Goal: Check status: Check status

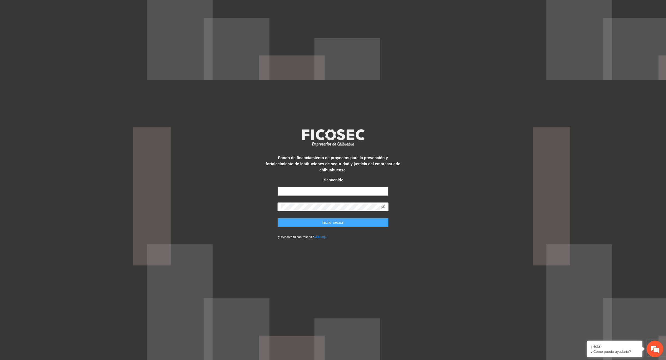
type input "**********"
click at [358, 220] on button "Iniciar sesión" at bounding box center [333, 222] width 111 height 9
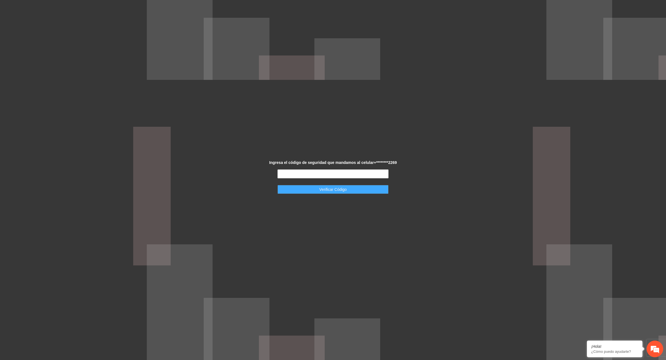
click at [345, 192] on span "Verificar Código" at bounding box center [333, 190] width 27 height 6
click at [341, 171] on input "text" at bounding box center [333, 174] width 111 height 9
type input "******"
click at [342, 187] on span "Verificar Código" at bounding box center [333, 190] width 27 height 6
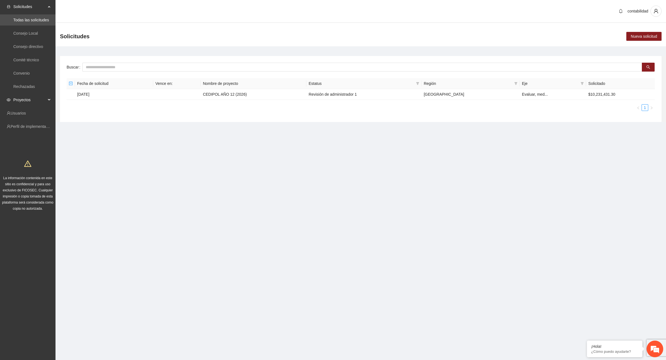
click at [28, 97] on span "Proyectos" at bounding box center [29, 99] width 33 height 11
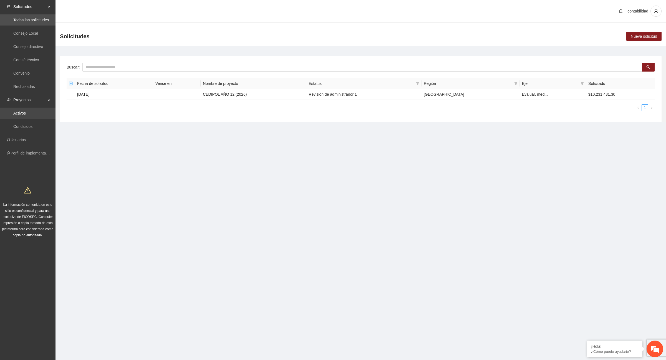
click at [26, 112] on link "Activos" at bounding box center [19, 113] width 12 height 4
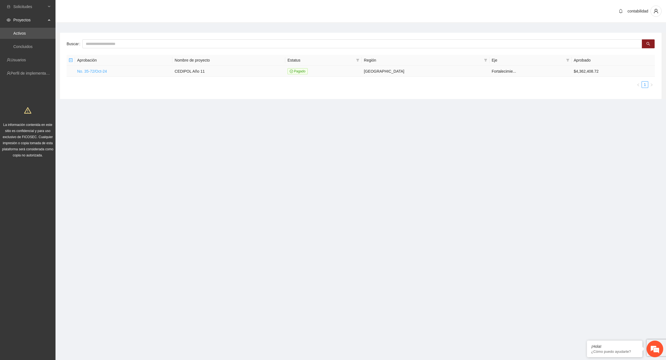
click at [89, 71] on link "No. 35-72/Oct-24" at bounding box center [92, 71] width 30 height 4
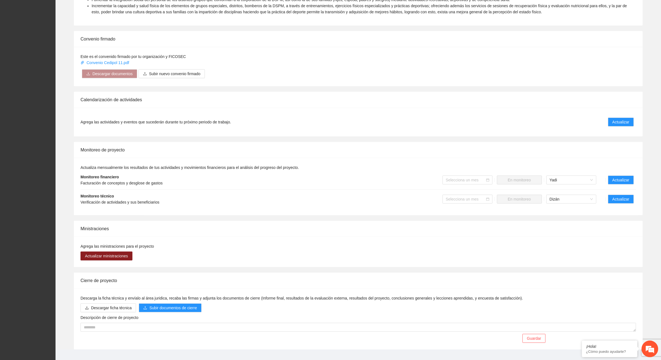
scroll to position [278, 0]
click at [616, 199] on span "Actualizar" at bounding box center [621, 198] width 17 height 6
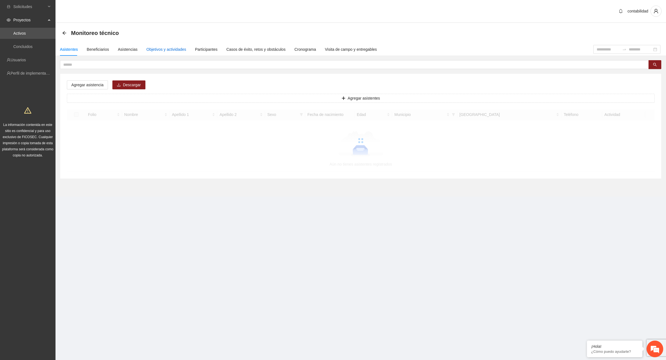
click at [175, 50] on div "Objetivos y actividades" at bounding box center [167, 49] width 40 height 6
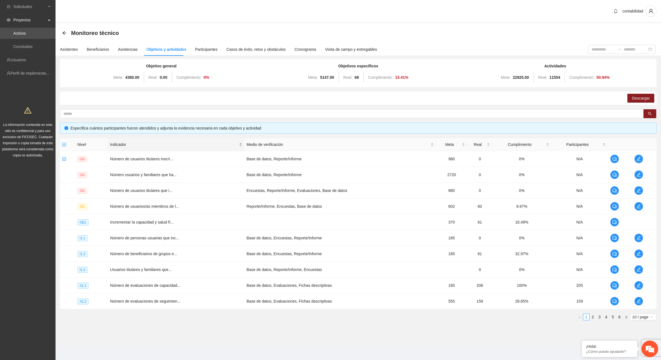
click at [177, 144] on span "Indicador" at bounding box center [174, 145] width 128 height 6
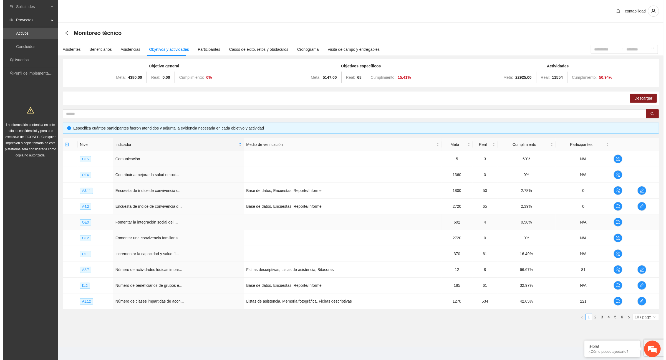
scroll to position [3, 0]
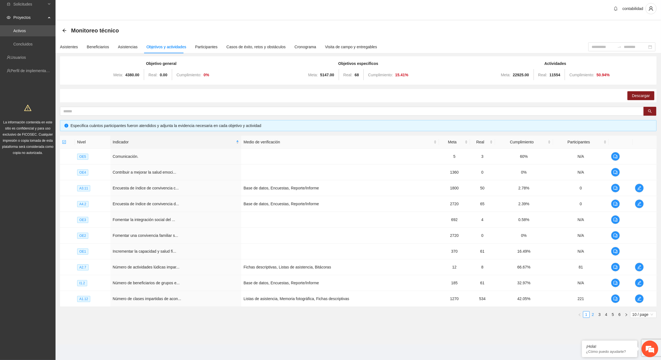
click at [593, 317] on link "2" at bounding box center [593, 315] width 6 height 6
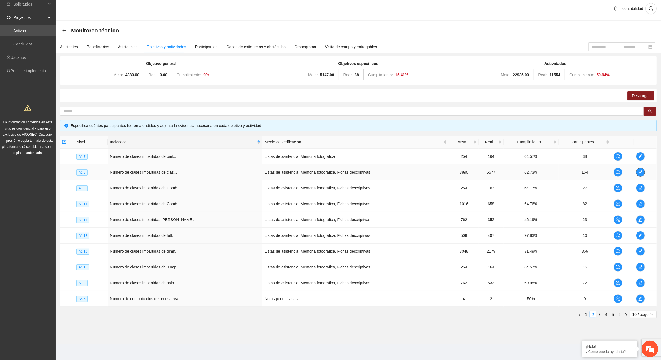
click at [639, 174] on icon "edit" at bounding box center [641, 172] width 4 height 4
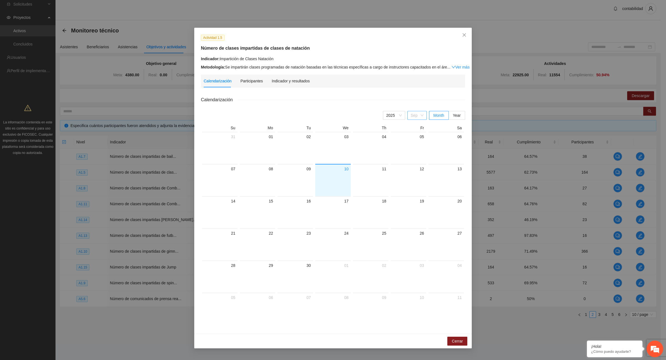
click at [421, 116] on span "Sep" at bounding box center [417, 115] width 13 height 8
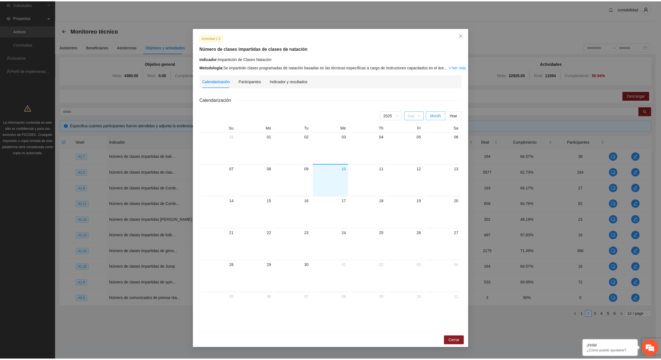
scroll to position [9, 0]
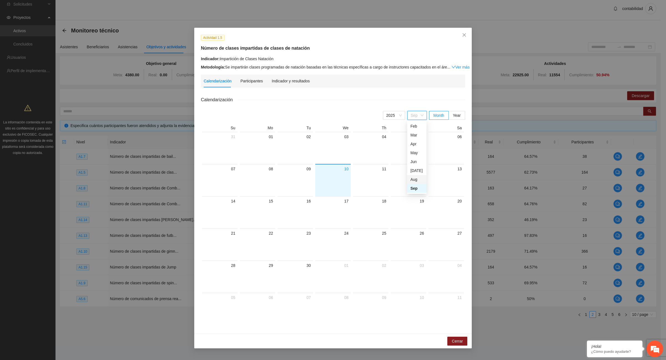
click at [413, 181] on div "Aug" at bounding box center [417, 180] width 13 height 6
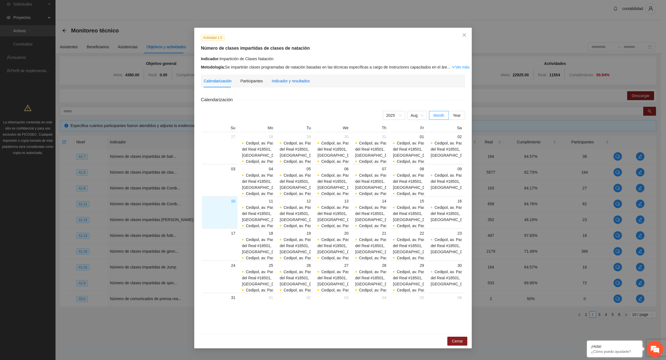
click at [288, 79] on div "Indicador y resultados" at bounding box center [291, 81] width 38 height 6
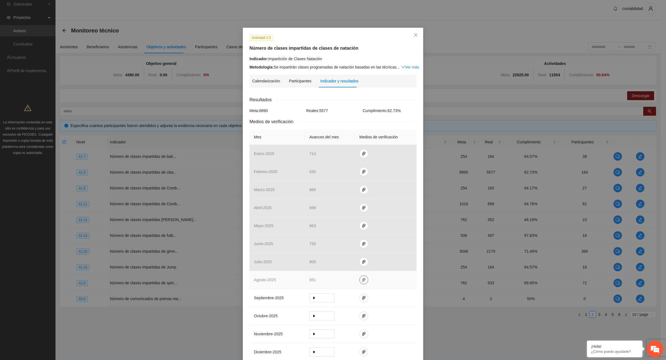
click at [362, 281] on icon "paper-clip" at bounding box center [364, 280] width 4 height 4
click at [342, 265] on link "[DATE].zip" at bounding box center [361, 265] width 79 height 6
click at [338, 264] on link "[DATE].zip" at bounding box center [361, 265] width 79 height 6
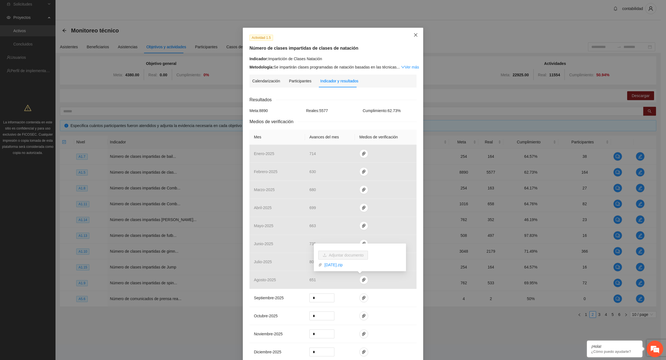
click at [414, 37] on icon "close" at bounding box center [416, 35] width 4 height 4
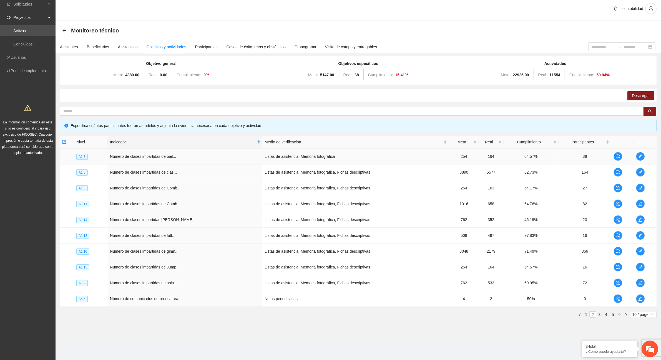
click at [162, 159] on td "Número de clases impartidas de bail..." at bounding box center [185, 157] width 155 height 16
click at [641, 157] on icon "edit" at bounding box center [640, 156] width 4 height 4
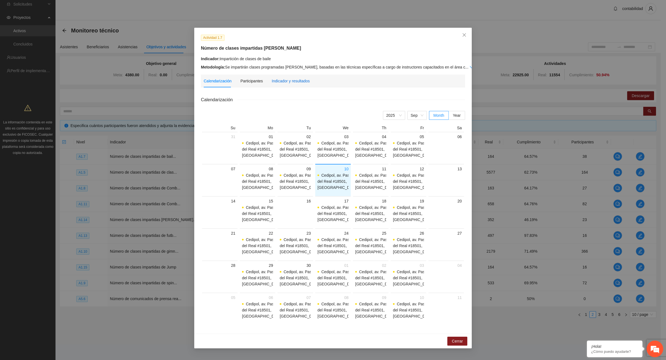
click at [295, 79] on div "Indicador y resultados" at bounding box center [291, 81] width 38 height 6
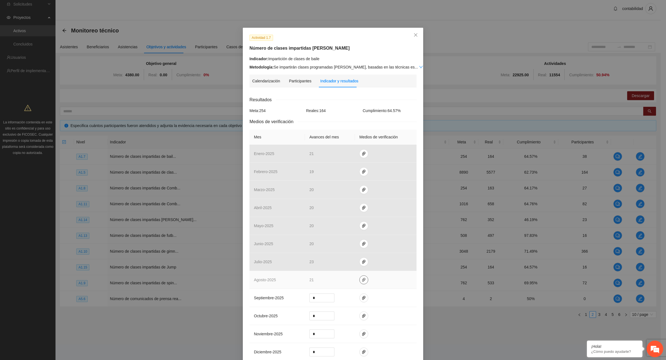
click at [362, 280] on icon "paper-clip" at bounding box center [364, 280] width 4 height 4
click at [349, 265] on link "[DATE].zip" at bounding box center [361, 265] width 79 height 6
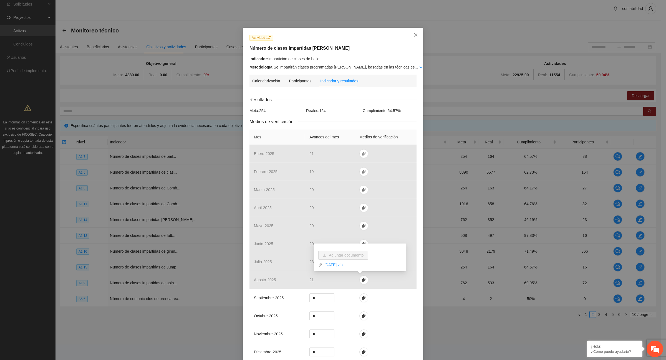
click at [416, 36] on span "Close" at bounding box center [415, 35] width 15 height 15
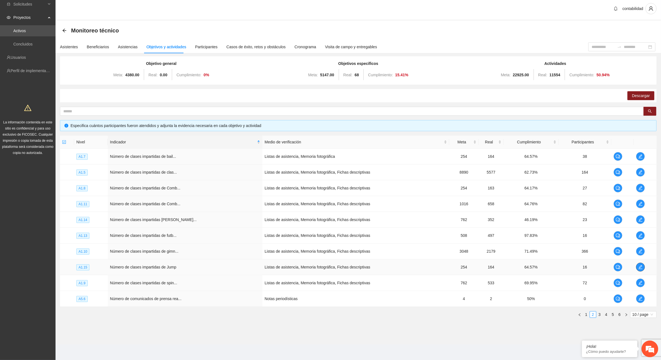
click at [640, 269] on icon "edit" at bounding box center [640, 267] width 4 height 4
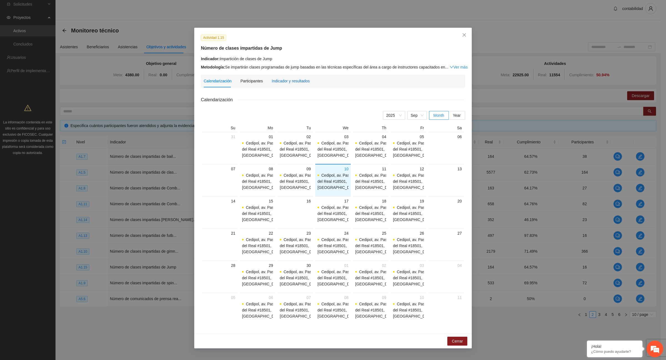
click at [299, 79] on div "Indicador y resultados" at bounding box center [291, 81] width 38 height 6
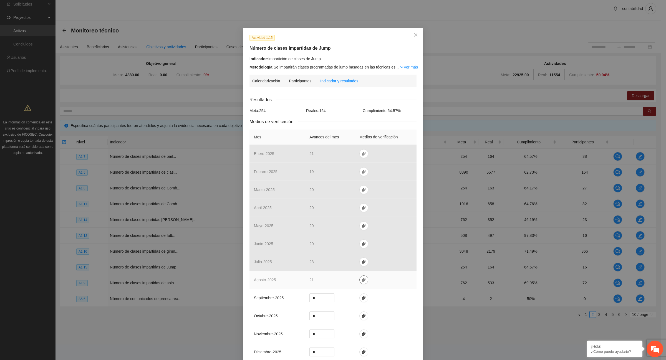
click at [362, 281] on icon "paper-clip" at bounding box center [364, 280] width 4 height 4
click at [350, 266] on link "[DATE].zip" at bounding box center [361, 265] width 79 height 6
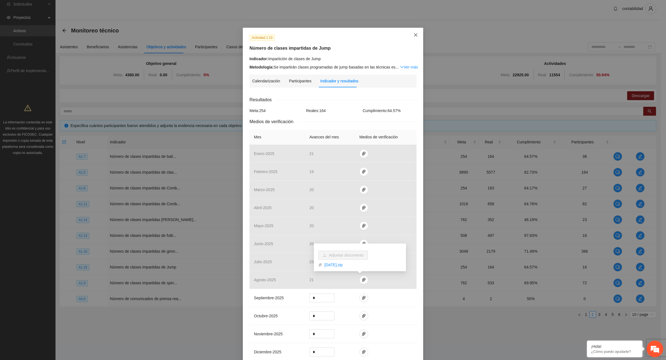
click at [415, 35] on icon "close" at bounding box center [416, 35] width 4 height 4
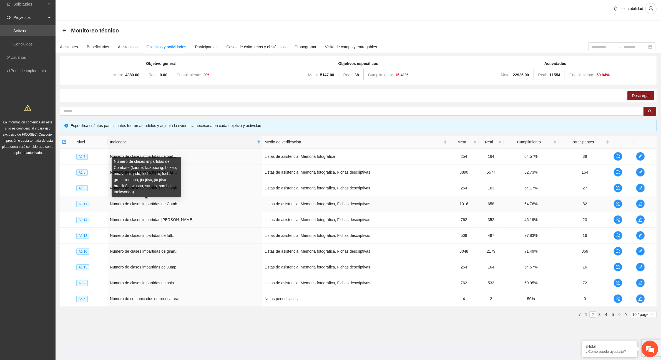
click at [176, 206] on span "Número de clases impartidas de Comb..." at bounding box center [145, 204] width 71 height 4
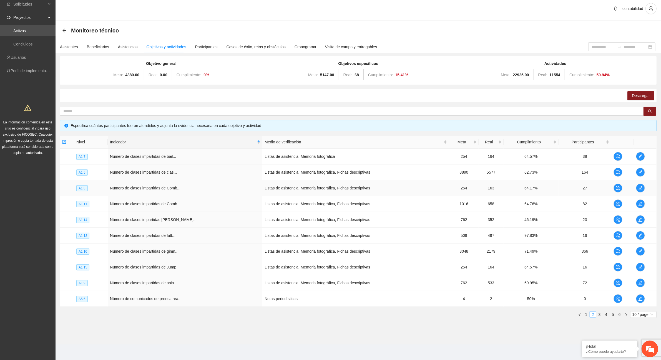
click at [207, 193] on td "Número de clases impartidas de Comb..." at bounding box center [185, 188] width 155 height 16
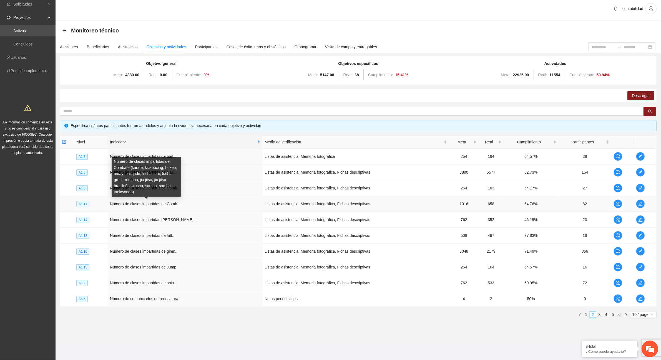
click at [175, 204] on span "Número de clases impartidas de Comb..." at bounding box center [145, 204] width 71 height 4
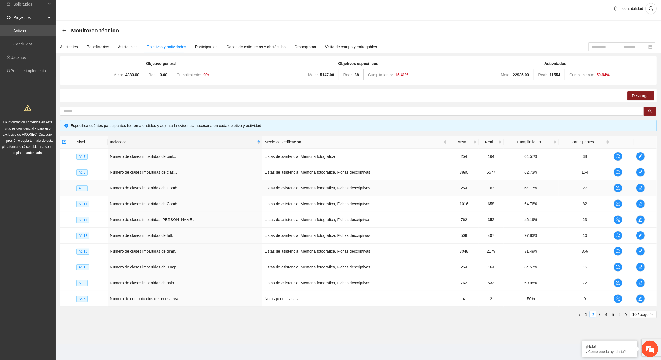
click at [180, 184] on td "Número de clases impartidas de Comb..." at bounding box center [185, 188] width 155 height 16
click at [164, 188] on span "Número de clases impartidas de Comb..." at bounding box center [145, 188] width 71 height 4
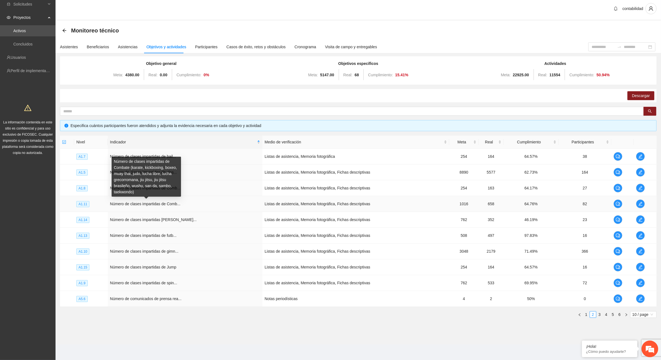
click at [169, 204] on span "Número de clases impartidas de Comb..." at bounding box center [145, 204] width 71 height 4
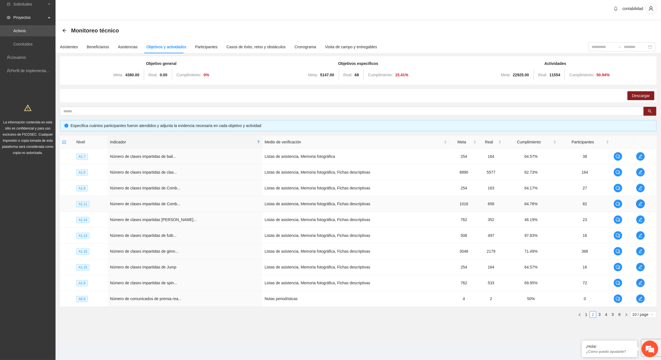
click at [640, 204] on icon "edit" at bounding box center [640, 204] width 4 height 4
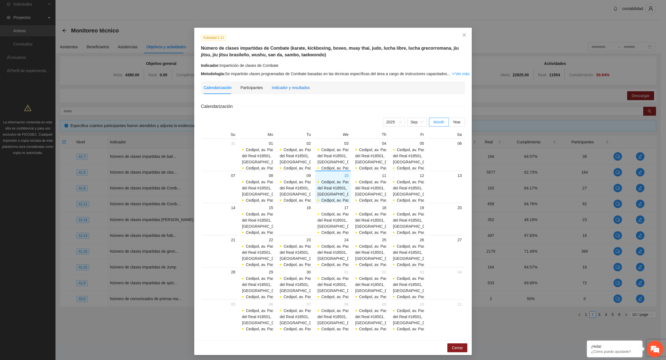
click at [300, 89] on div "Indicador y resultados" at bounding box center [291, 88] width 38 height 6
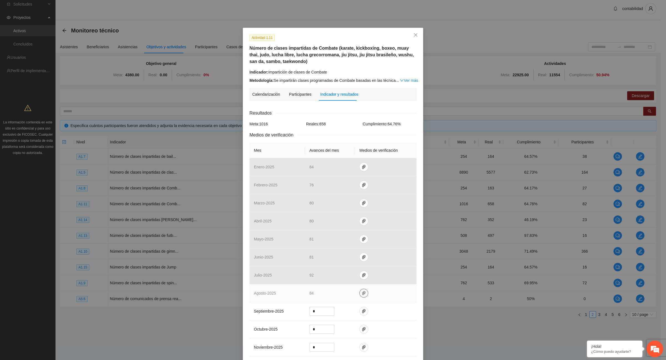
click at [362, 294] on icon "paper-clip" at bounding box center [364, 293] width 4 height 4
click at [353, 280] on link "A_1.11_ COMBATE_AGOSTO_2025.zip" at bounding box center [361, 278] width 79 height 6
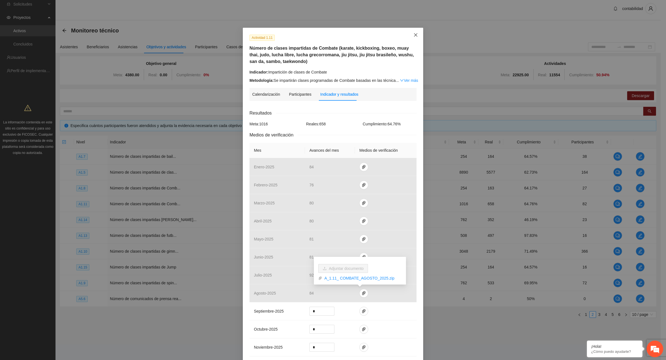
click at [414, 37] on icon "close" at bounding box center [416, 35] width 4 height 4
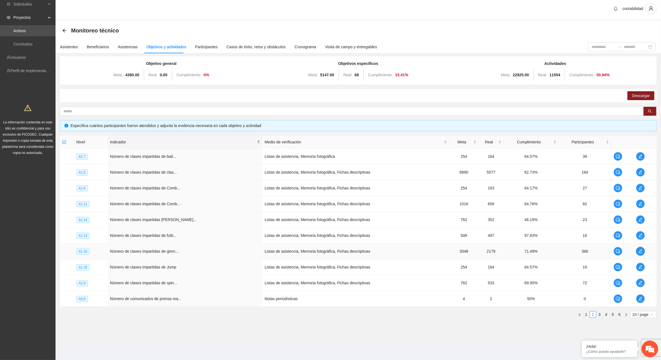
click at [641, 252] on icon "edit" at bounding box center [640, 251] width 4 height 4
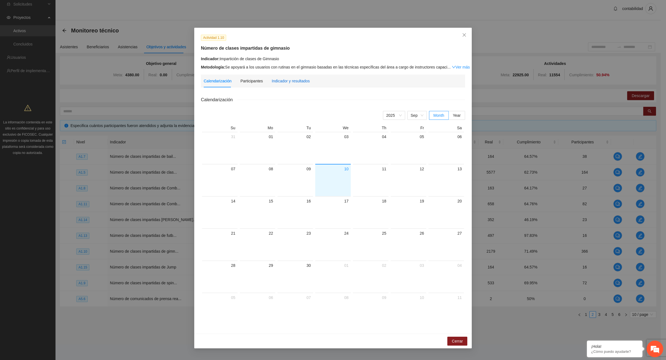
click at [300, 79] on div "Indicador y resultados" at bounding box center [291, 81] width 38 height 6
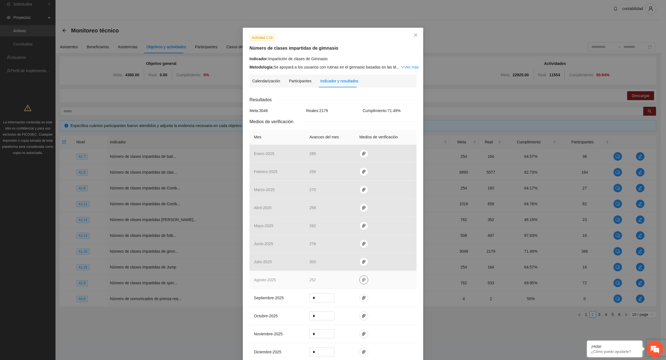
click at [362, 279] on icon "paper-clip" at bounding box center [363, 280] width 3 height 4
click at [348, 263] on link "[DATE].zip" at bounding box center [361, 265] width 79 height 6
click at [342, 263] on link "[DATE].zip" at bounding box center [361, 265] width 79 height 6
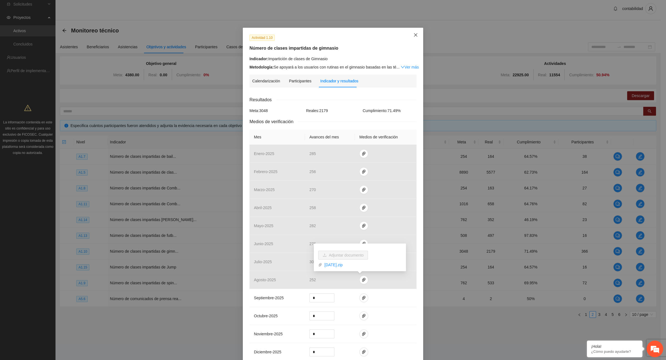
click at [415, 36] on icon "close" at bounding box center [416, 35] width 4 height 4
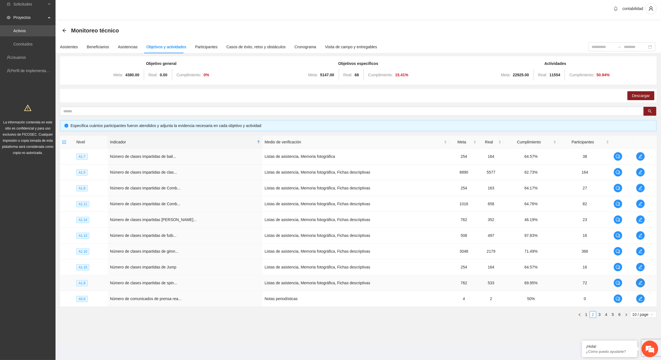
click at [643, 281] on span "edit" at bounding box center [640, 283] width 8 height 4
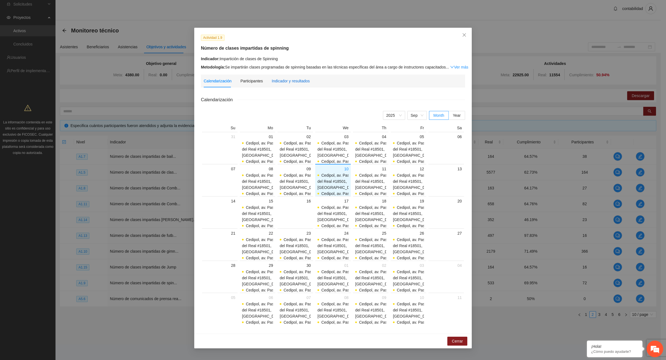
click at [291, 80] on div "Indicador y resultados" at bounding box center [291, 81] width 38 height 6
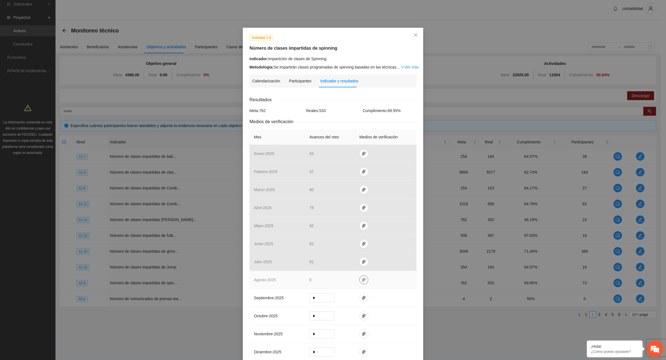
click at [362, 281] on icon "paper-clip" at bounding box center [363, 280] width 3 height 4
click at [346, 265] on link "[DATE].zip" at bounding box center [361, 265] width 79 height 6
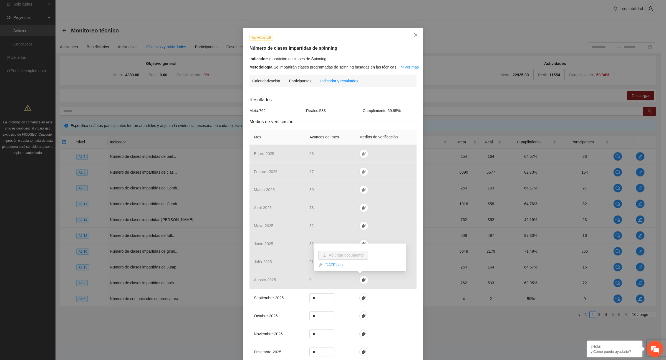
click at [414, 36] on icon "close" at bounding box center [415, 34] width 3 height 3
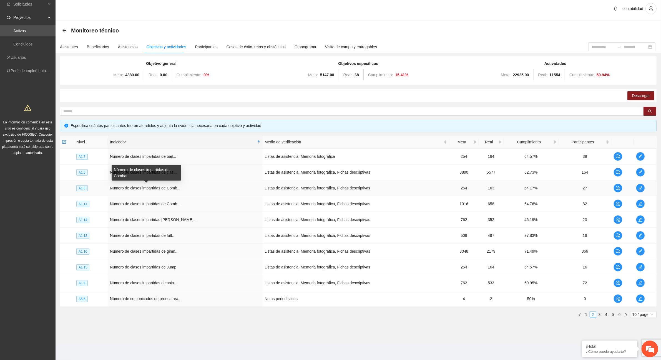
click at [172, 186] on span "Número de clases impartidas de Comb..." at bounding box center [145, 188] width 71 height 4
click at [639, 190] on icon "edit" at bounding box center [641, 188] width 4 height 4
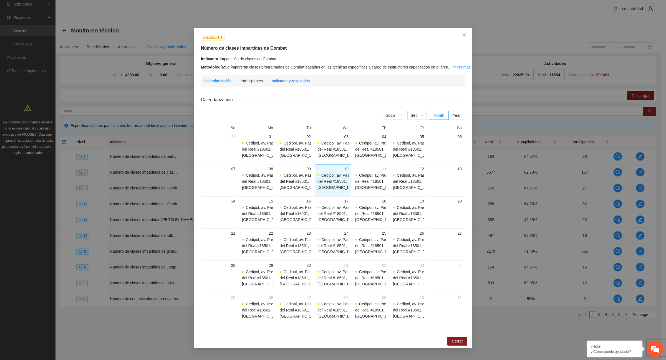
click at [289, 82] on div "Indicador y resultados" at bounding box center [291, 81] width 38 height 6
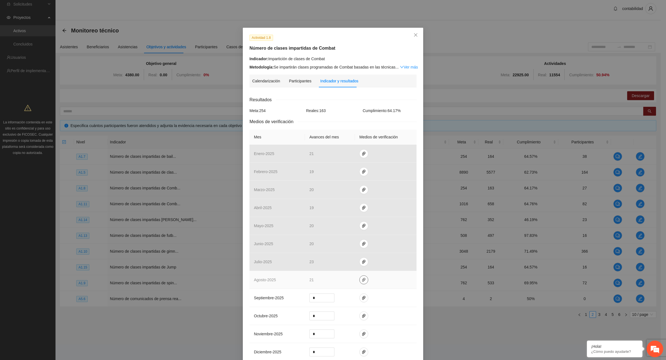
click at [362, 282] on icon "paper-clip" at bounding box center [364, 280] width 4 height 4
click at [346, 265] on link "[DATE].zip" at bounding box center [361, 265] width 79 height 6
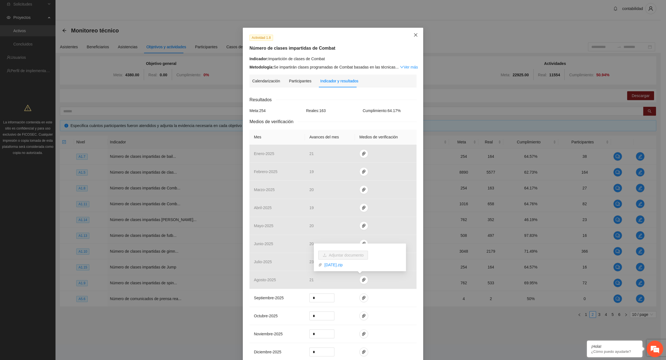
click at [414, 37] on icon "close" at bounding box center [416, 35] width 4 height 4
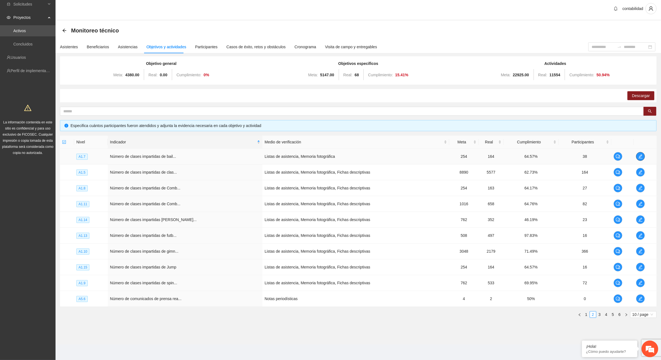
click at [641, 155] on icon "edit" at bounding box center [641, 157] width 4 height 4
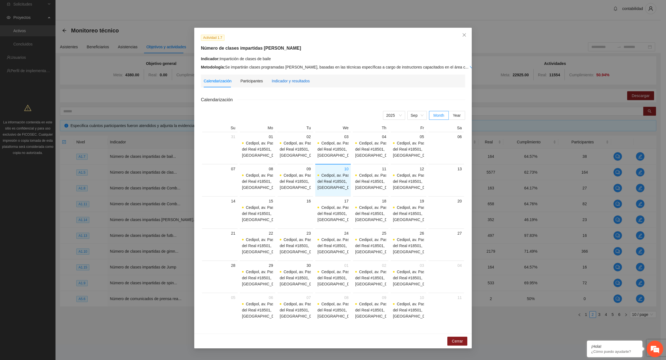
click at [303, 80] on div "Indicador y resultados" at bounding box center [291, 81] width 38 height 6
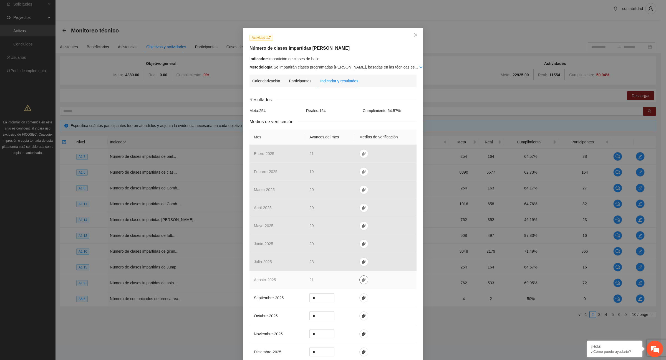
click at [362, 282] on icon "paper-clip" at bounding box center [364, 280] width 4 height 4
click at [346, 265] on link "[DATE].zip" at bounding box center [361, 265] width 79 height 6
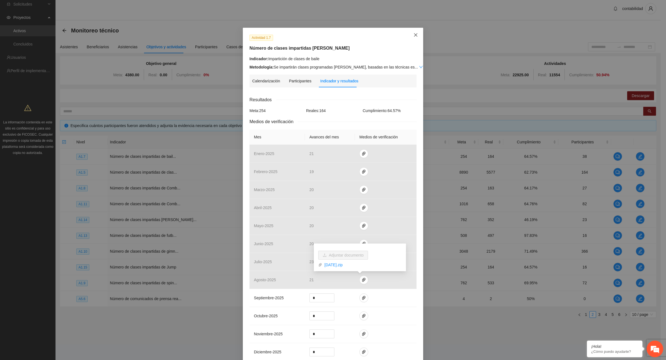
click at [414, 37] on icon "close" at bounding box center [416, 35] width 4 height 4
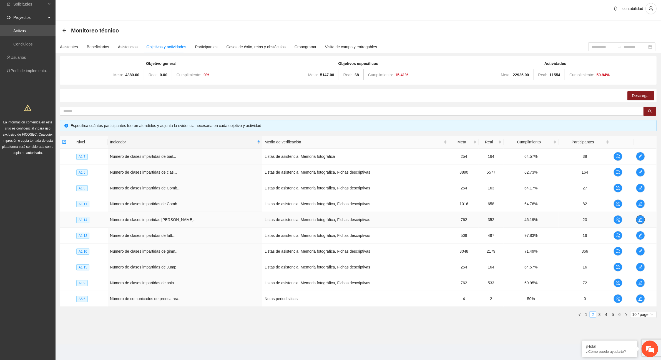
click at [641, 220] on icon "edit" at bounding box center [640, 220] width 4 height 4
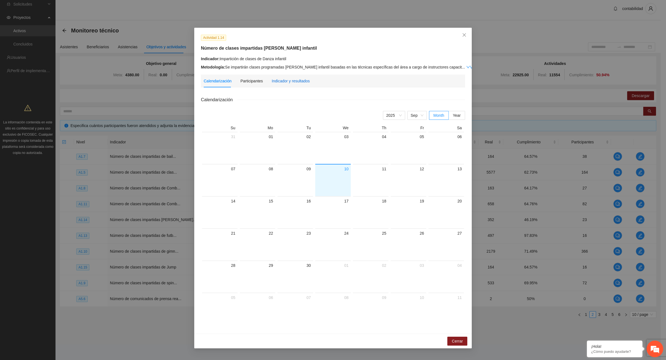
click at [296, 82] on div "Indicador y resultados" at bounding box center [291, 81] width 38 height 6
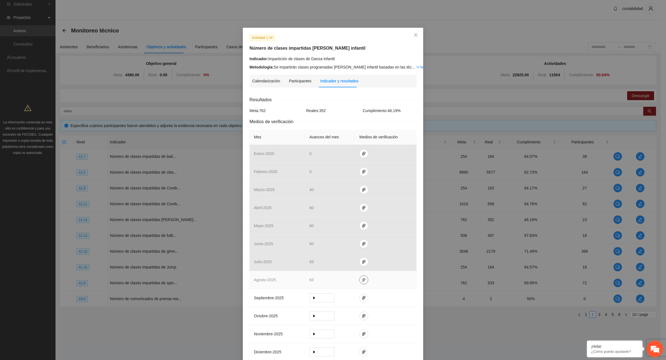
click at [362, 279] on icon "paper-clip" at bounding box center [363, 280] width 3 height 4
click at [342, 265] on link "[DATE].zip" at bounding box center [361, 265] width 79 height 6
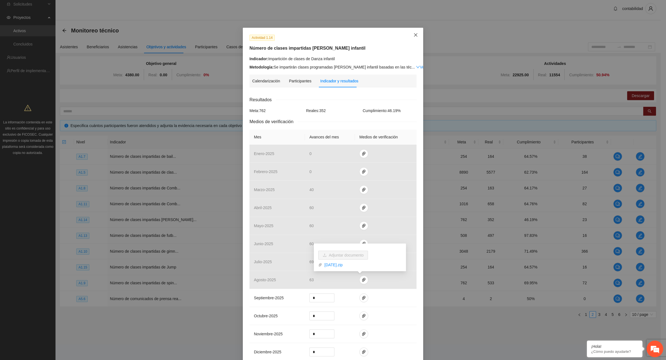
drag, startPoint x: 413, startPoint y: 35, endPoint x: 415, endPoint y: 38, distance: 3.4
click at [414, 36] on icon "close" at bounding box center [415, 34] width 3 height 3
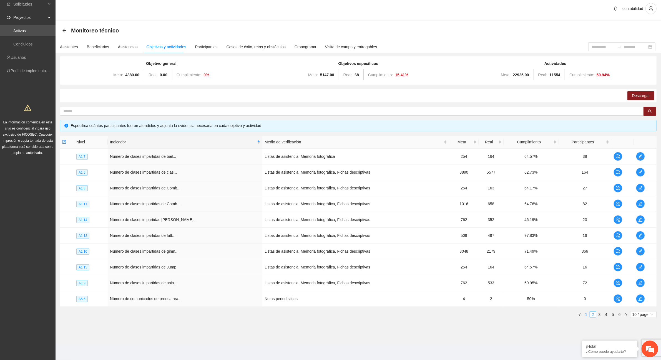
click at [586, 314] on link "1" at bounding box center [586, 315] width 6 height 6
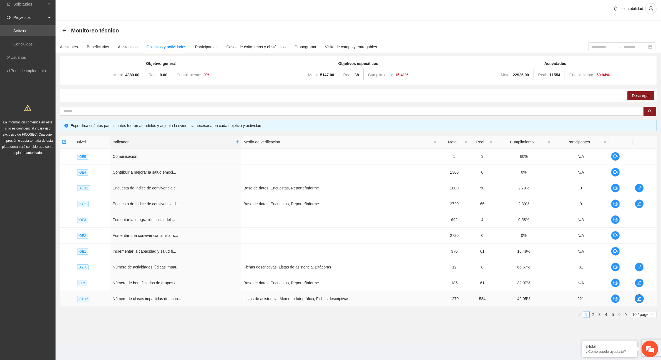
click at [641, 299] on icon "edit" at bounding box center [639, 299] width 4 height 4
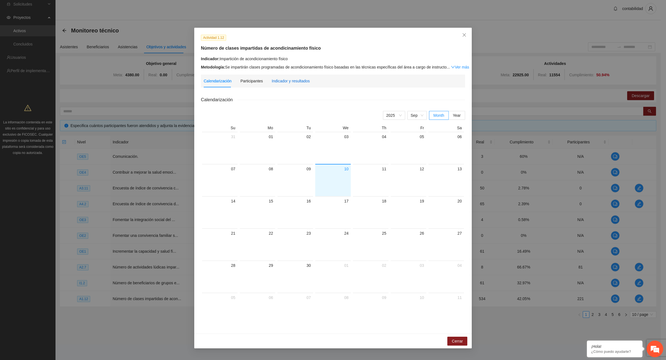
click at [285, 82] on div "Indicador y resultados" at bounding box center [291, 81] width 38 height 6
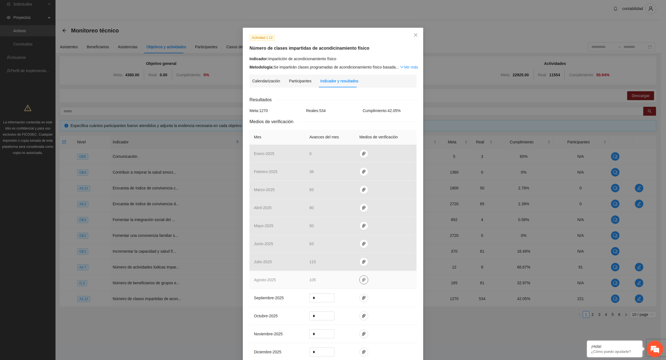
click at [362, 280] on icon "paper-clip" at bounding box center [363, 280] width 3 height 4
click at [349, 263] on link "[DATE].zip" at bounding box center [361, 265] width 79 height 6
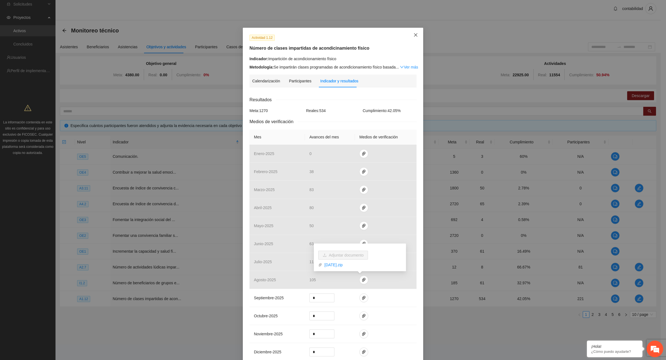
click at [414, 36] on icon "close" at bounding box center [416, 35] width 4 height 4
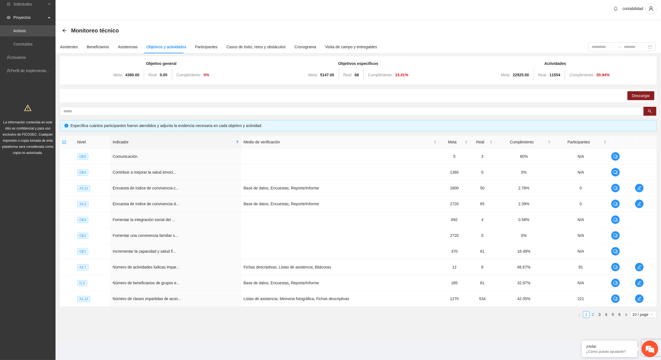
click at [592, 315] on link "2" at bounding box center [593, 315] width 6 height 6
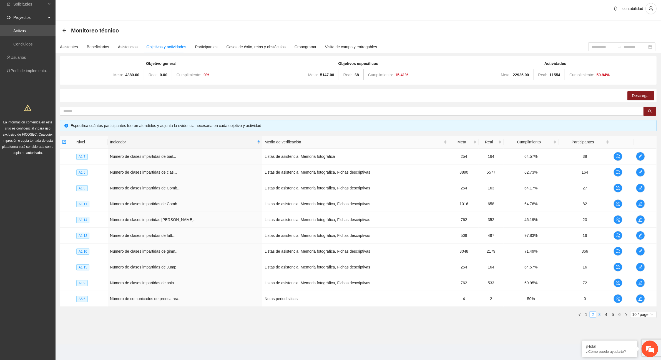
click at [598, 314] on link "3" at bounding box center [600, 315] width 6 height 6
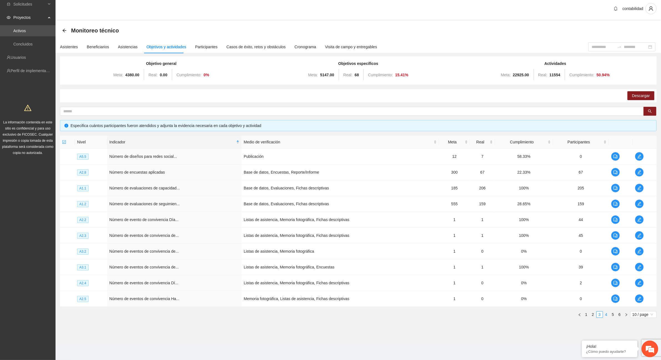
click at [606, 315] on link "4" at bounding box center [606, 315] width 6 height 6
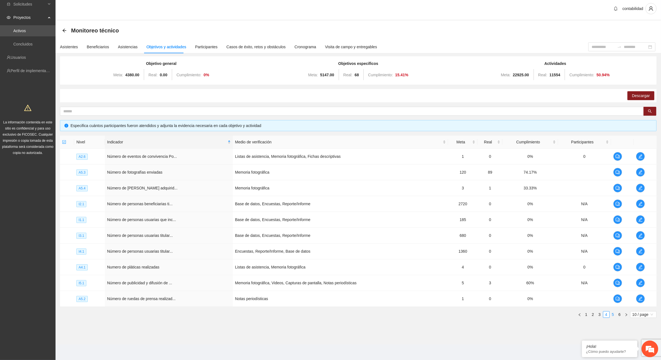
click at [612, 314] on link "5" at bounding box center [613, 315] width 6 height 6
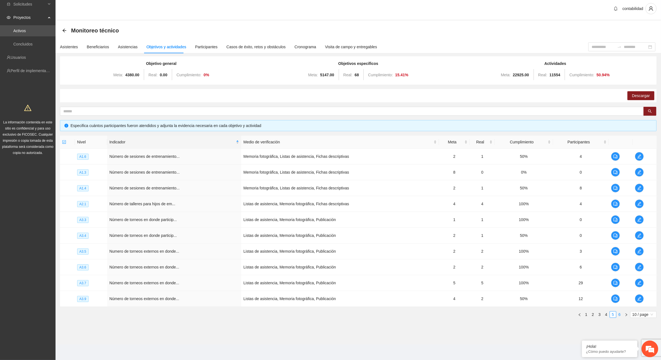
click at [620, 315] on link "6" at bounding box center [620, 315] width 6 height 6
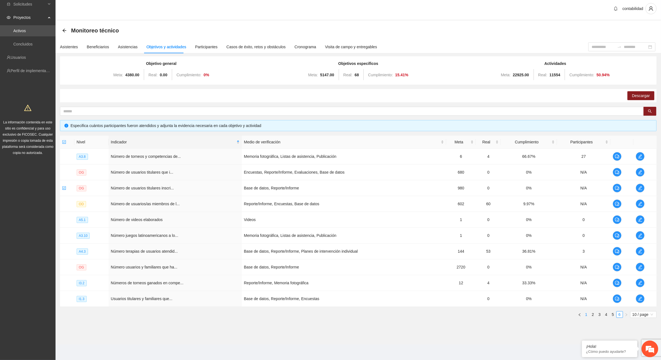
click at [585, 315] on link "1" at bounding box center [586, 315] width 6 height 6
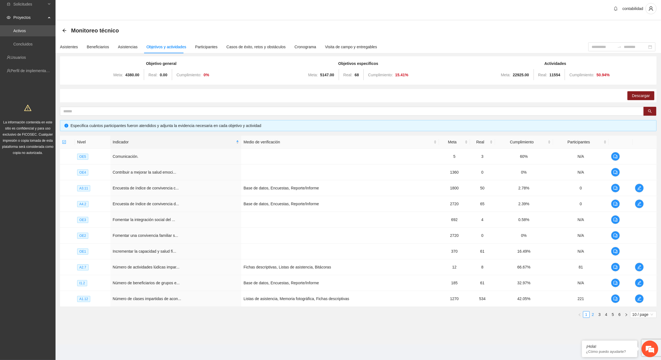
click at [592, 313] on link "2" at bounding box center [593, 315] width 6 height 6
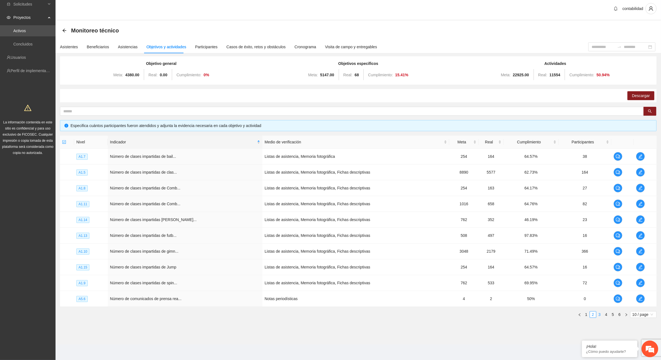
click at [599, 315] on link "3" at bounding box center [600, 315] width 6 height 6
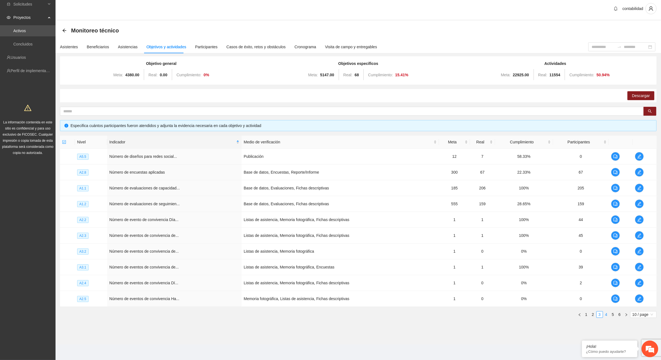
click at [606, 315] on link "4" at bounding box center [606, 315] width 6 height 6
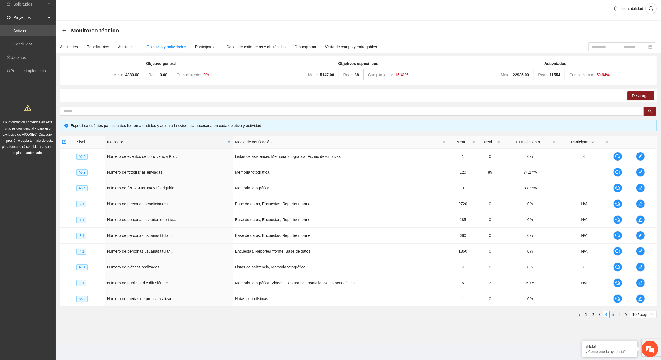
click at [612, 315] on link "5" at bounding box center [613, 315] width 6 height 6
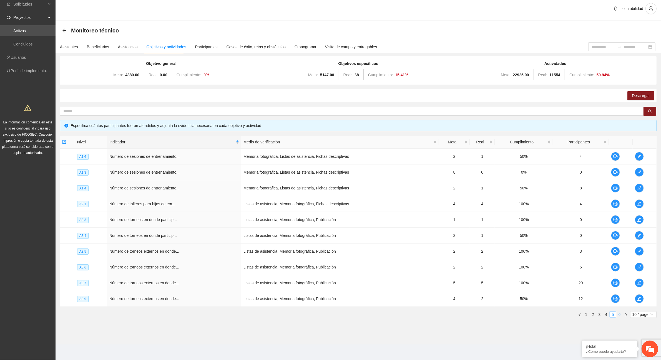
click at [620, 313] on link "6" at bounding box center [620, 315] width 6 height 6
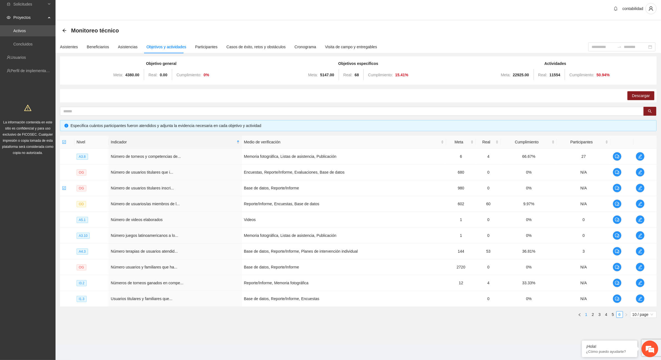
click at [586, 314] on link "1" at bounding box center [586, 315] width 6 height 6
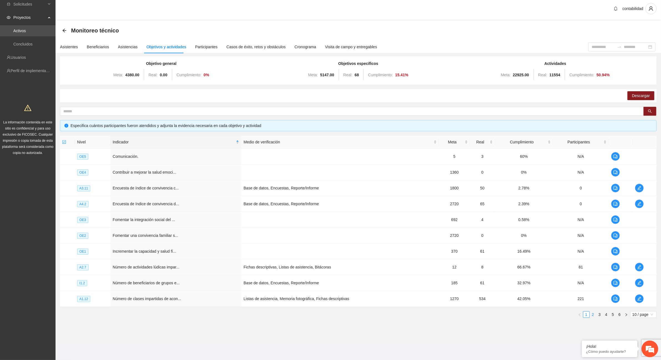
click at [593, 315] on link "2" at bounding box center [593, 315] width 6 height 6
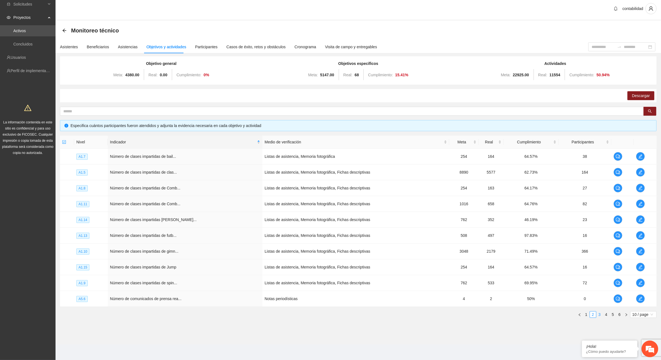
click at [599, 315] on link "3" at bounding box center [600, 315] width 6 height 6
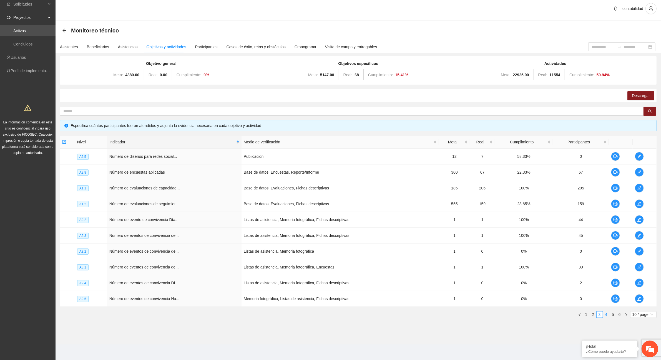
click at [606, 314] on link "4" at bounding box center [606, 315] width 6 height 6
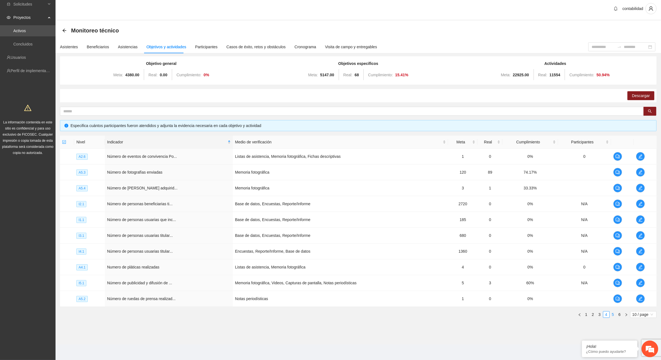
click at [614, 316] on link "5" at bounding box center [613, 315] width 6 height 6
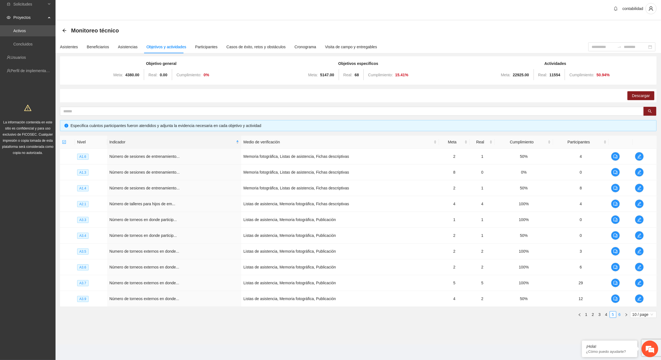
click at [619, 314] on link "6" at bounding box center [620, 315] width 6 height 6
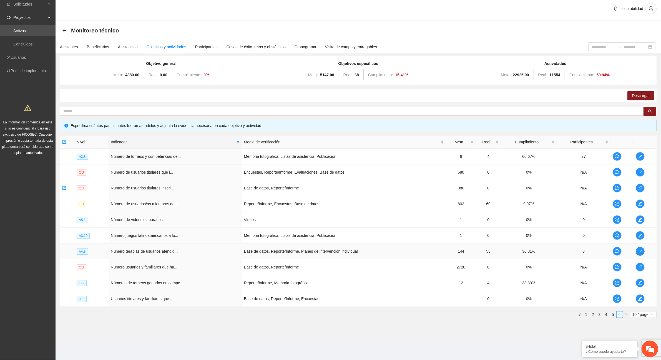
click at [640, 252] on icon "edit" at bounding box center [640, 251] width 4 height 4
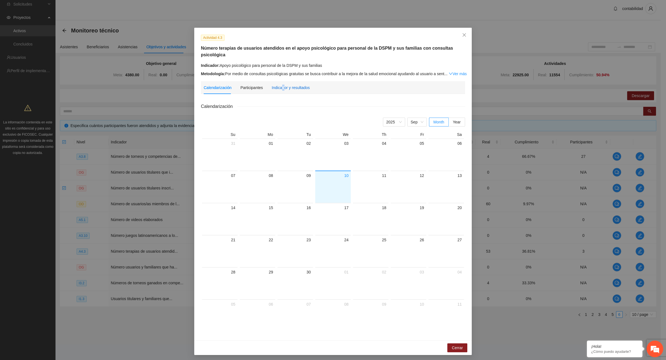
click at [282, 85] on div "Indicador y resultados" at bounding box center [291, 88] width 38 height 6
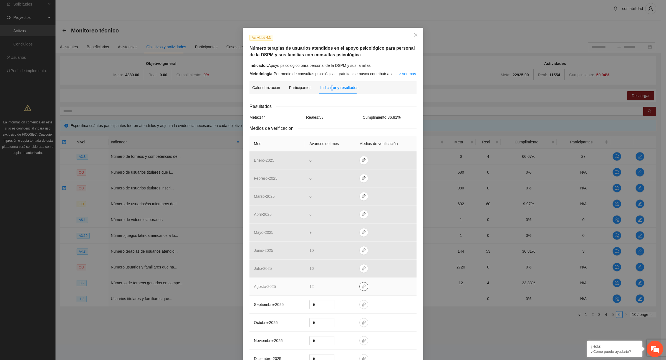
click at [362, 288] on icon "paper-clip" at bounding box center [364, 287] width 4 height 4
click at [356, 271] on link "A 4.3 Numero de terapias de usuarios atendidos AGOSTO.zip" at bounding box center [361, 272] width 79 height 6
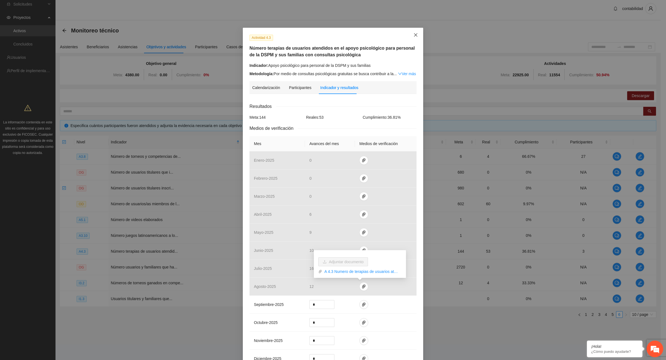
click at [415, 34] on icon "close" at bounding box center [416, 35] width 4 height 4
